Goal: Information Seeking & Learning: Learn about a topic

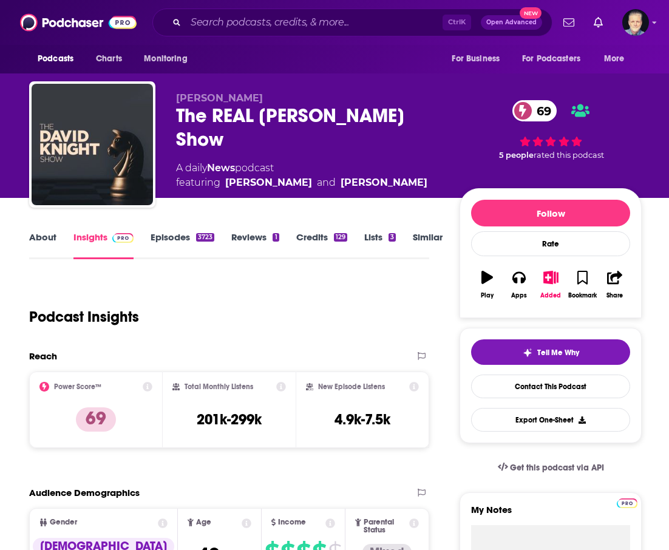
click at [39, 234] on link "About" at bounding box center [42, 245] width 27 height 28
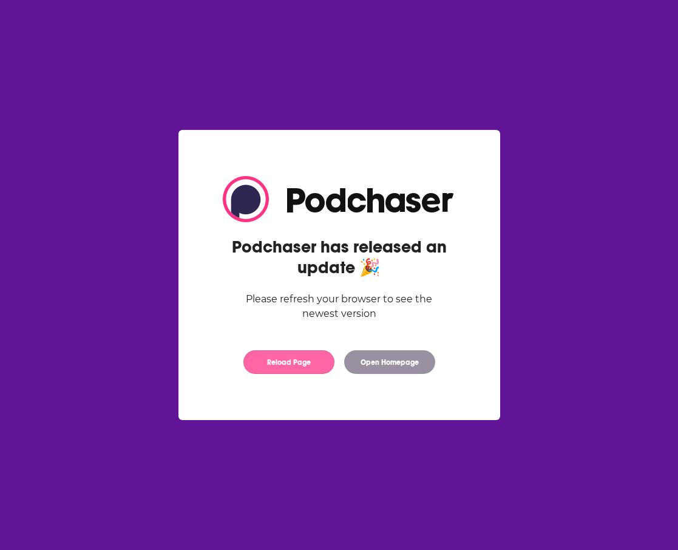
click at [276, 361] on button "Reload Page" at bounding box center [288, 362] width 91 height 24
